Goal: Transaction & Acquisition: Purchase product/service

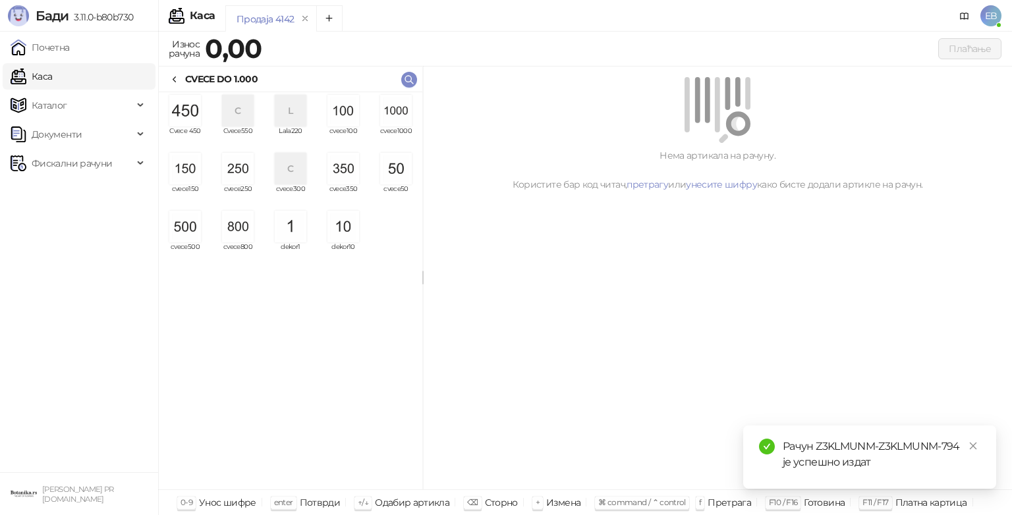
click at [399, 122] on img "grid" at bounding box center [396, 111] width 32 height 32
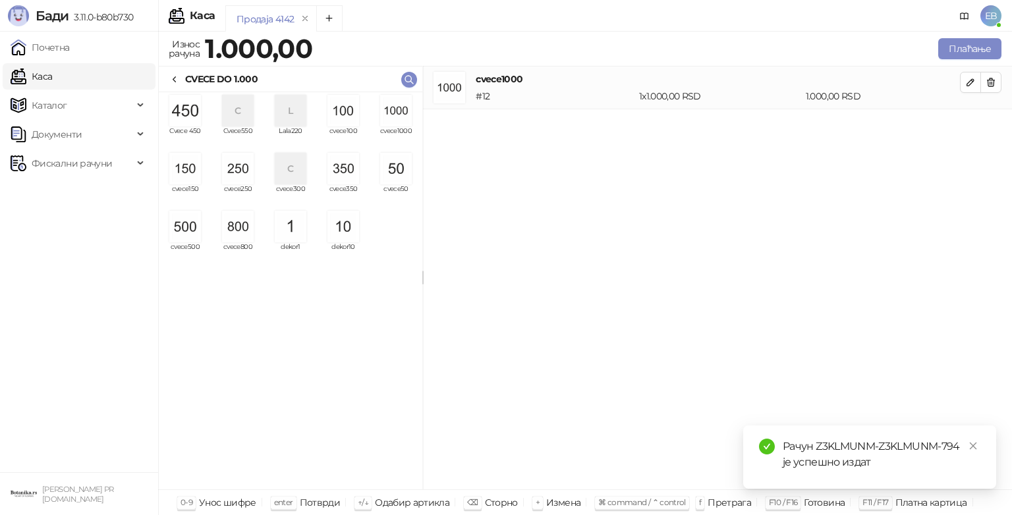
click at [404, 111] on img "grid" at bounding box center [396, 111] width 32 height 32
click at [395, 109] on img "grid" at bounding box center [396, 111] width 32 height 32
click at [389, 104] on img "grid" at bounding box center [396, 111] width 32 height 32
click at [190, 172] on img "grid" at bounding box center [185, 169] width 32 height 32
click at [971, 49] on button "Плаћање" at bounding box center [970, 48] width 63 height 21
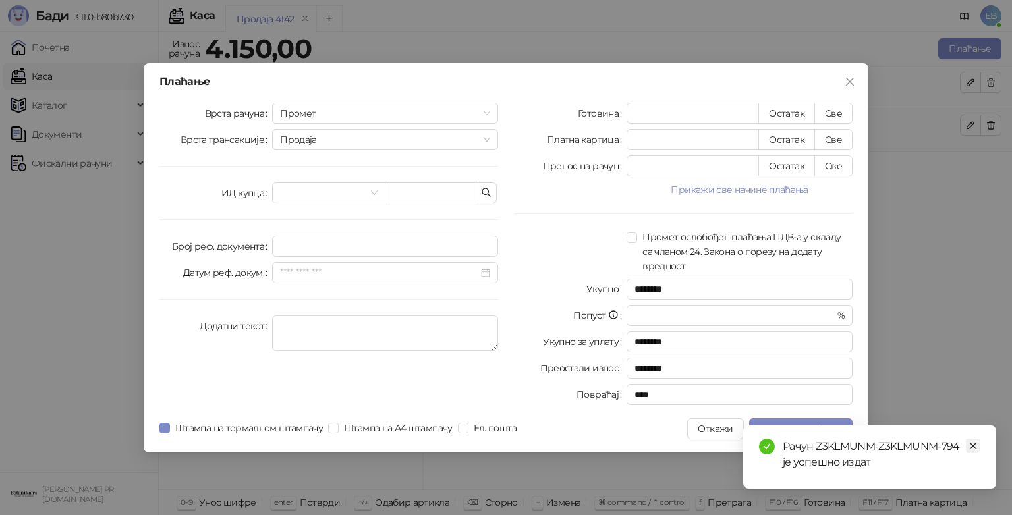
click at [974, 446] on icon "close" at bounding box center [973, 446] width 9 height 9
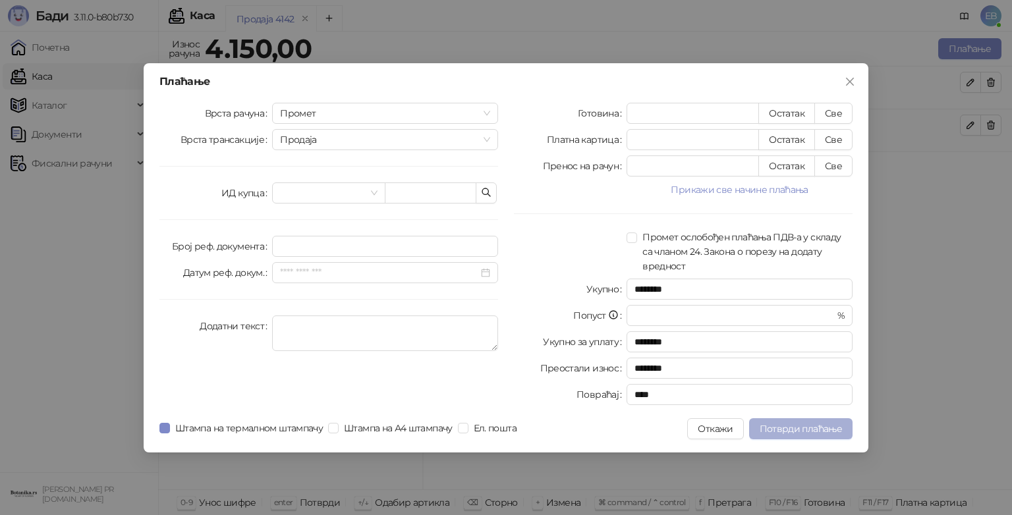
click at [823, 423] on span "Потврди плаћање" at bounding box center [801, 429] width 82 height 12
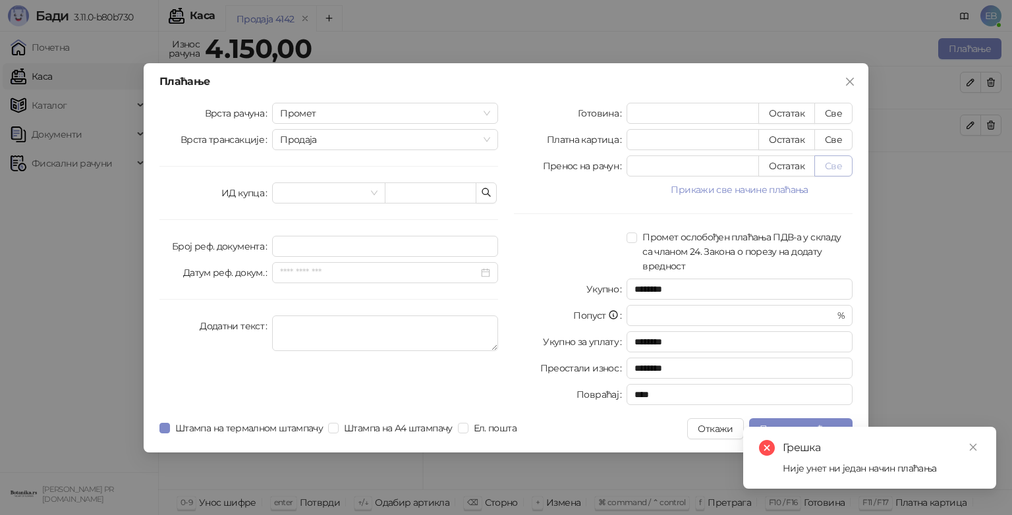
click at [826, 165] on button "Све" at bounding box center [834, 166] width 38 height 21
type input "****"
click at [806, 427] on div "Грешка [PERSON_NAME] унет ни један начин плаћања" at bounding box center [869, 458] width 253 height 62
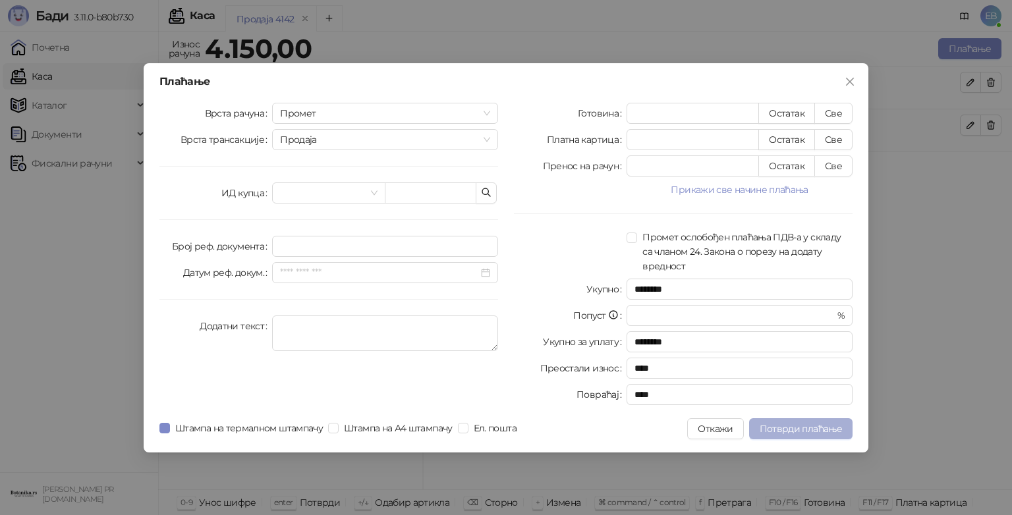
click at [825, 423] on span "Потврди плаћање" at bounding box center [801, 429] width 82 height 12
